Goal: Task Accomplishment & Management: Complete application form

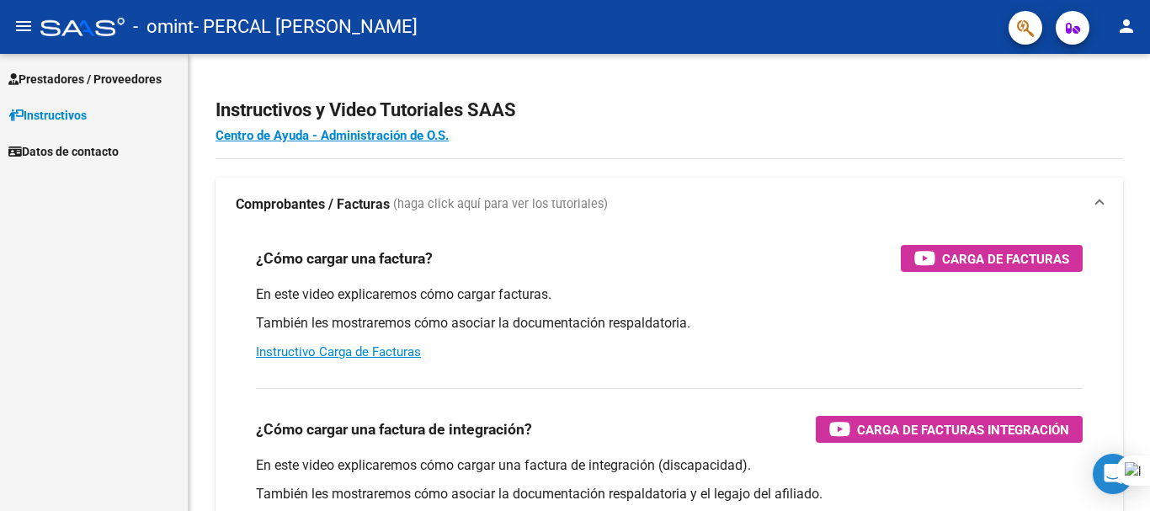
click at [97, 74] on span "Prestadores / Proveedores" at bounding box center [84, 79] width 153 height 19
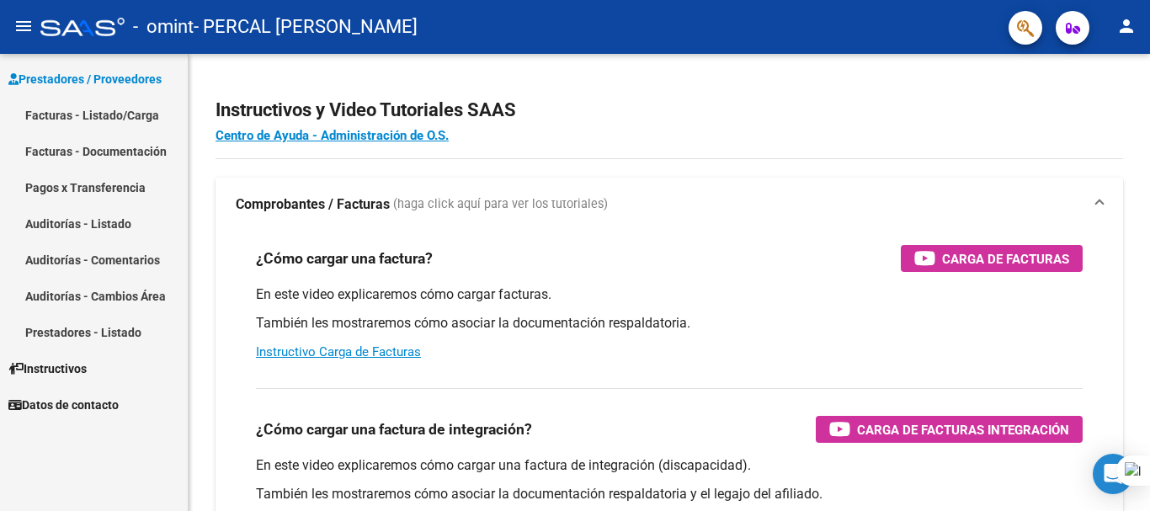
click at [98, 111] on link "Facturas - Listado/Carga" at bounding box center [94, 115] width 188 height 36
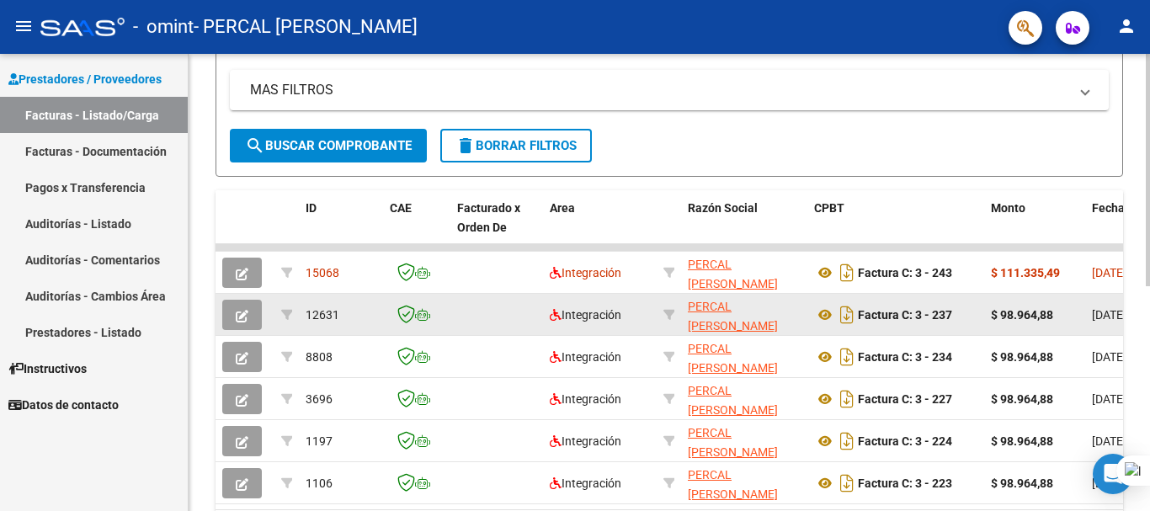
scroll to position [335, 0]
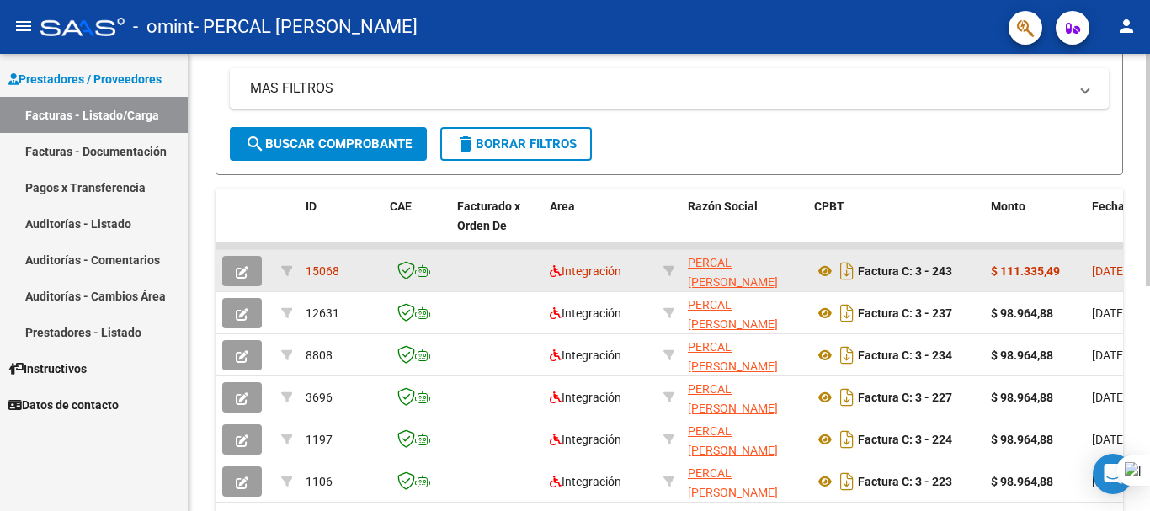
click at [247, 263] on span "button" at bounding box center [242, 270] width 13 height 15
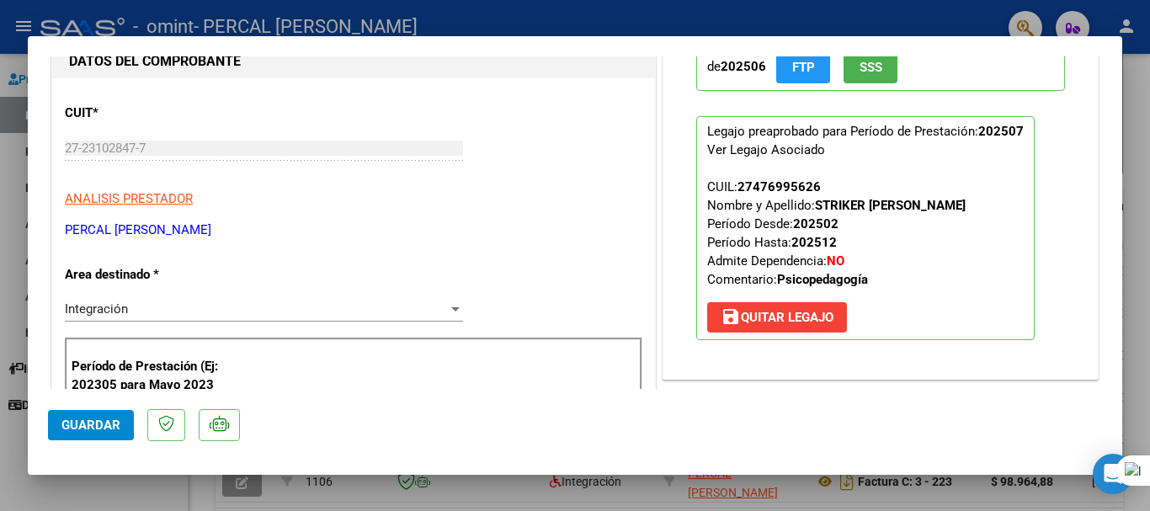
scroll to position [0, 0]
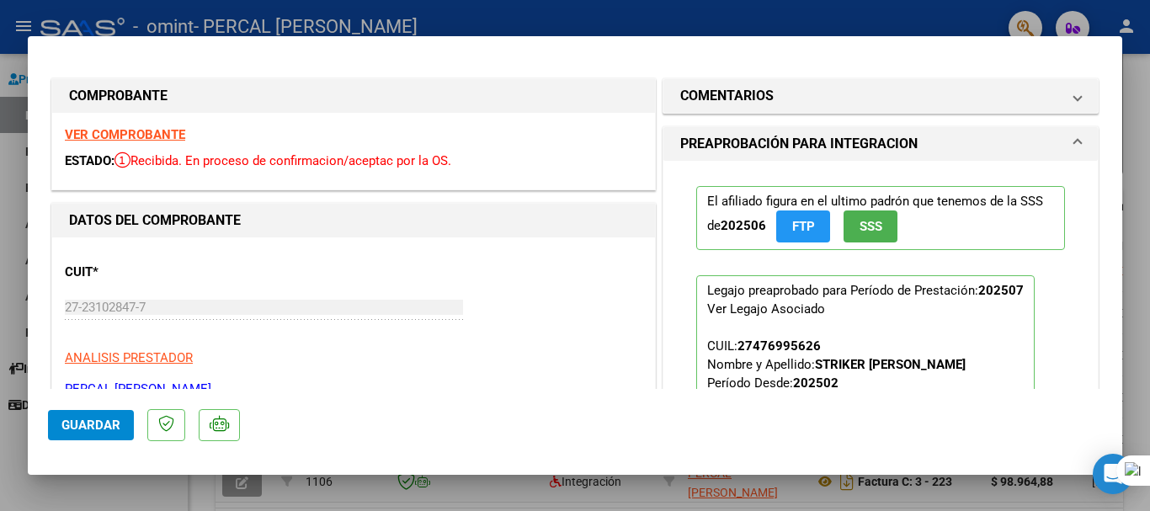
click at [1139, 119] on div at bounding box center [575, 255] width 1150 height 511
type input "$ 0,00"
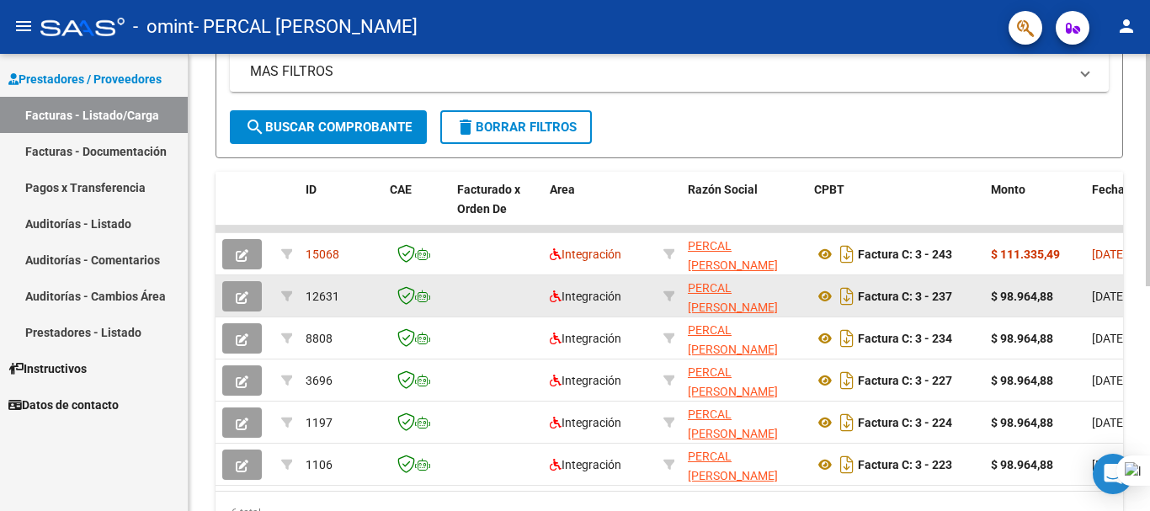
click at [242, 292] on icon "button" at bounding box center [242, 297] width 13 height 13
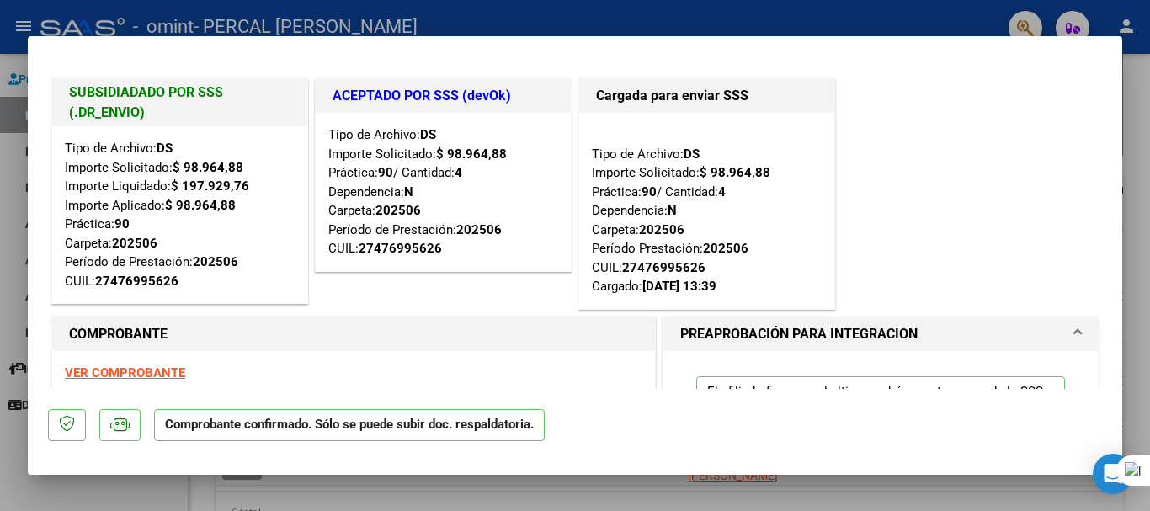
click at [1139, 167] on div at bounding box center [575, 255] width 1150 height 511
type input "$ 0,00"
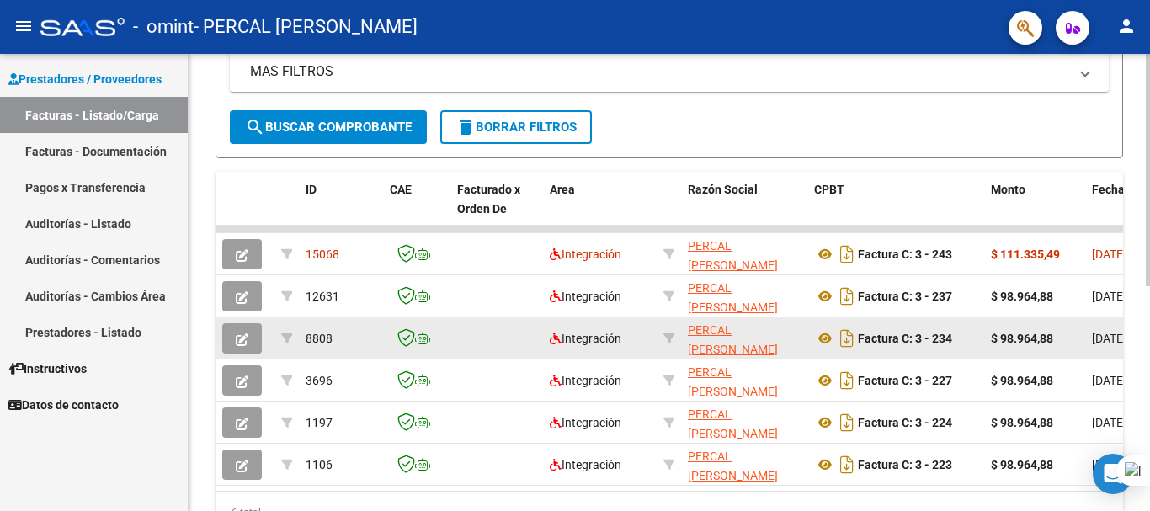
click at [242, 336] on icon "button" at bounding box center [242, 339] width 13 height 13
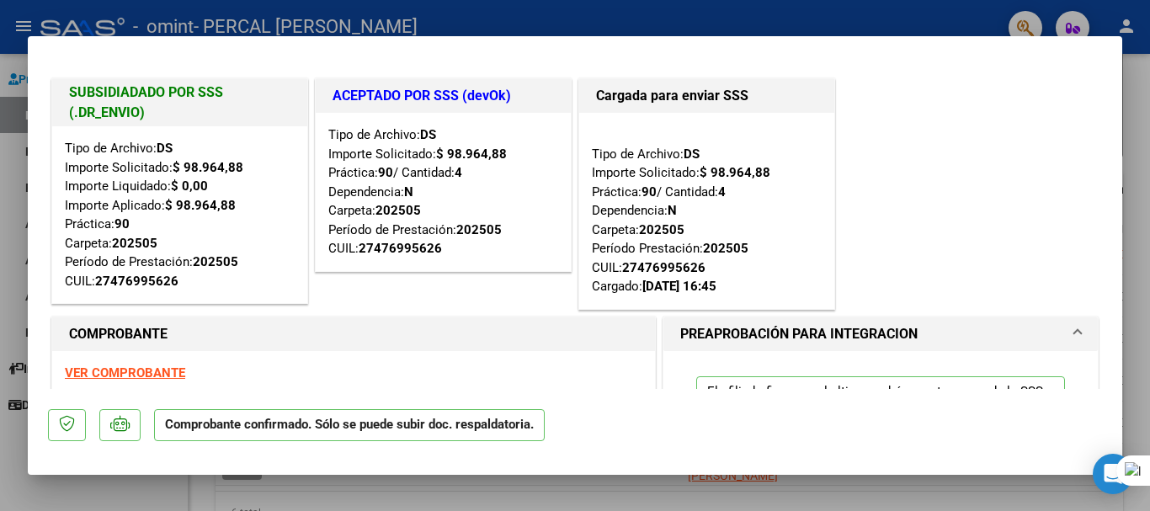
click at [1130, 72] on div at bounding box center [575, 255] width 1150 height 511
type input "$ 0,00"
